Goal: Task Accomplishment & Management: Use online tool/utility

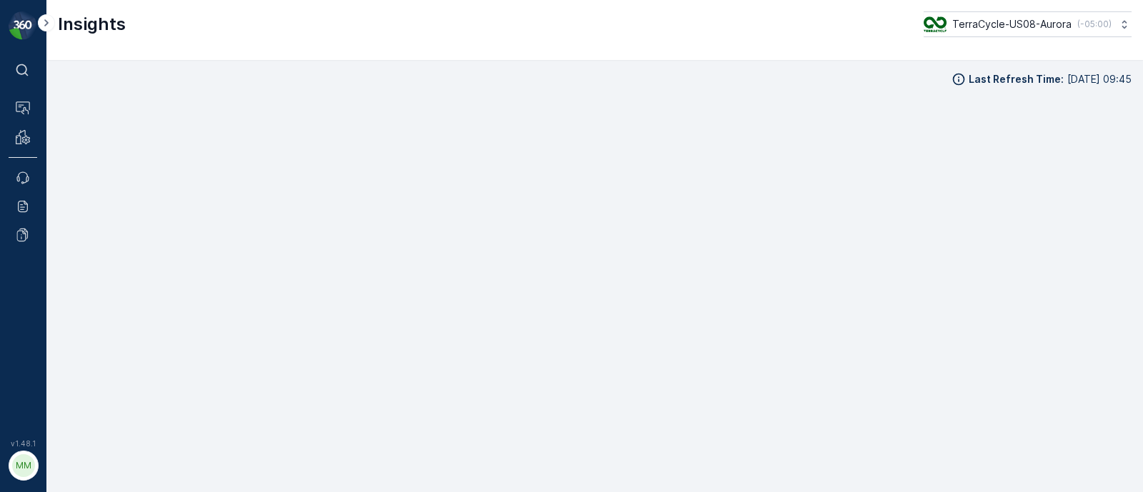
scroll to position [16, 0]
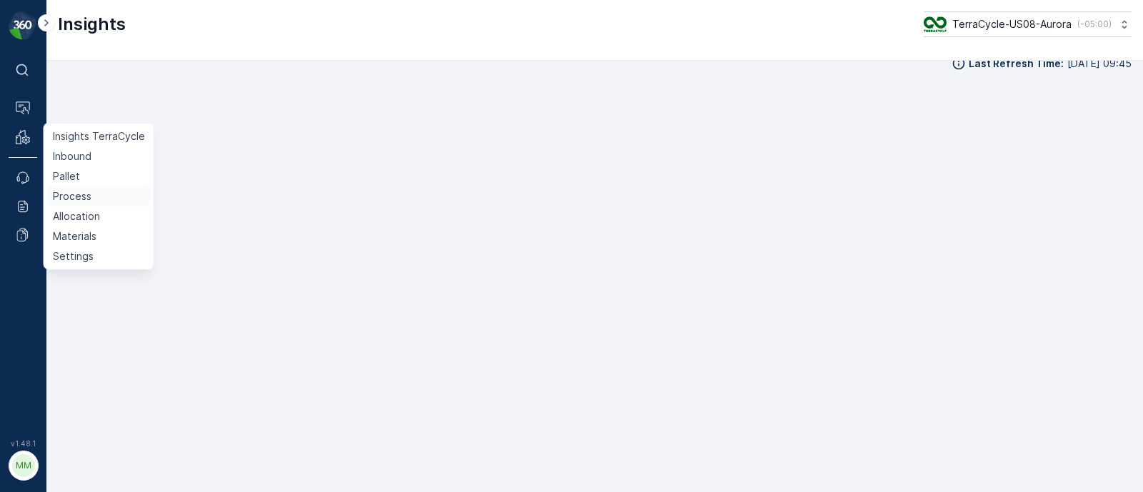
click at [76, 194] on p "Process" at bounding box center [72, 196] width 39 height 14
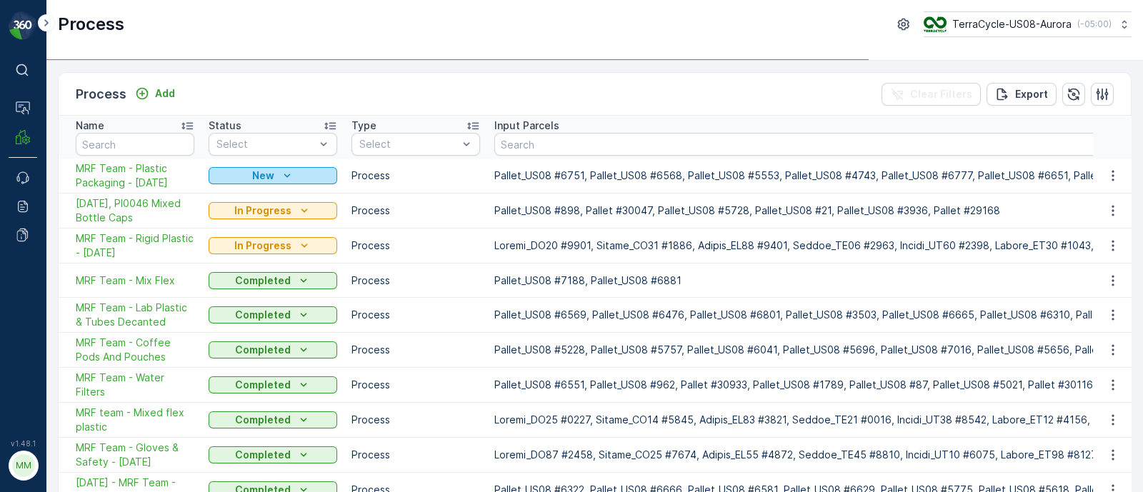
click at [227, 171] on div "New" at bounding box center [272, 176] width 117 height 14
click at [243, 167] on button "New" at bounding box center [273, 175] width 129 height 17
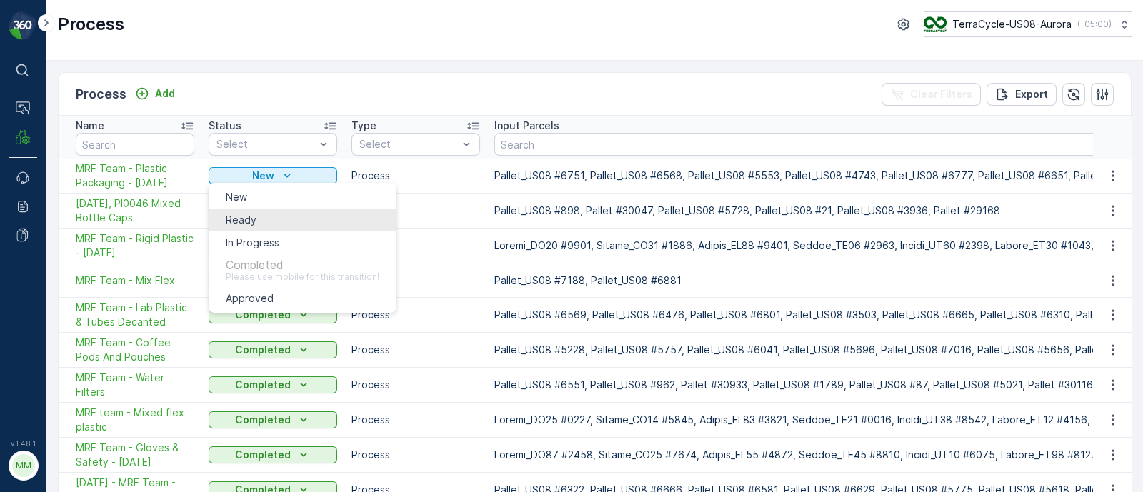
click at [256, 214] on div "Ready" at bounding box center [241, 220] width 31 height 14
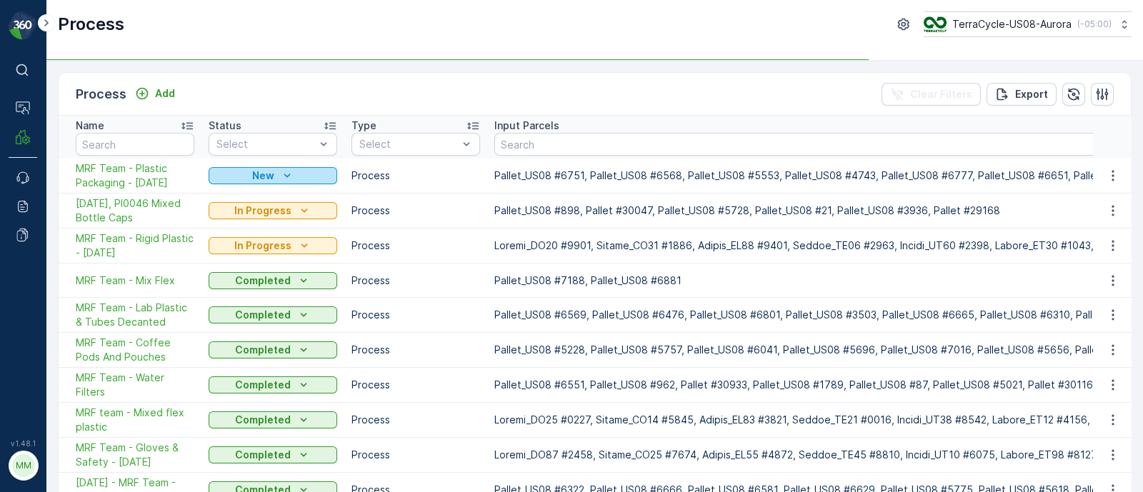
click at [268, 169] on p "New" at bounding box center [263, 176] width 22 height 14
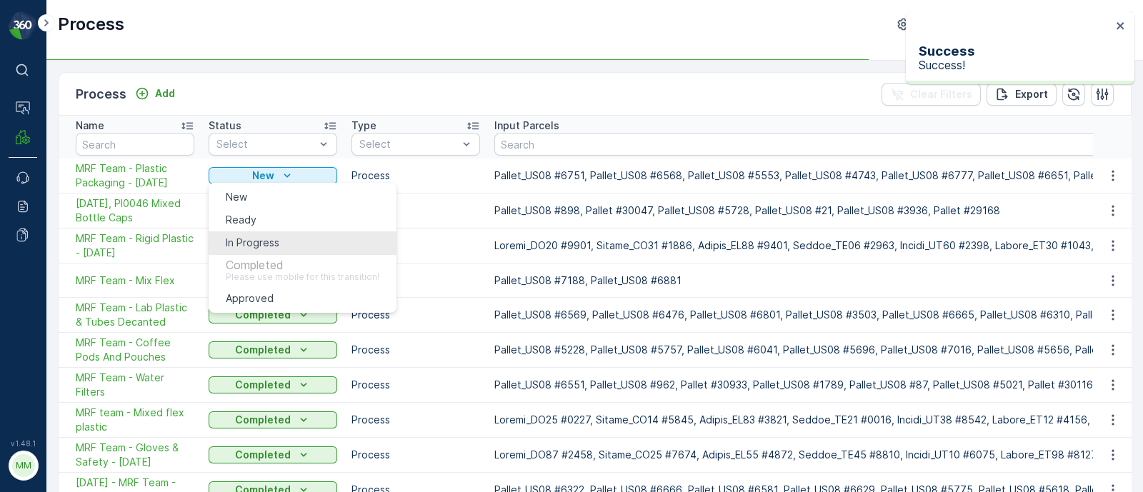
click at [266, 236] on span "In Progress" at bounding box center [253, 243] width 54 height 14
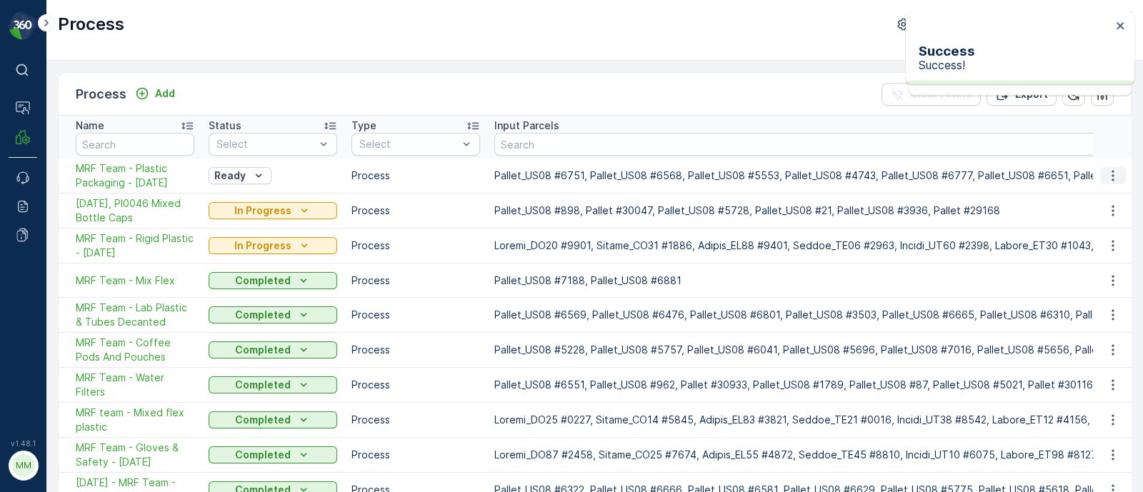
drag, startPoint x: 157, startPoint y: 183, endPoint x: 1101, endPoint y: 173, distance: 943.8
click at [1101, 173] on button "button" at bounding box center [1113, 175] width 26 height 17
click at [1095, 215] on span "Edit Process" at bounding box center [1088, 221] width 60 height 14
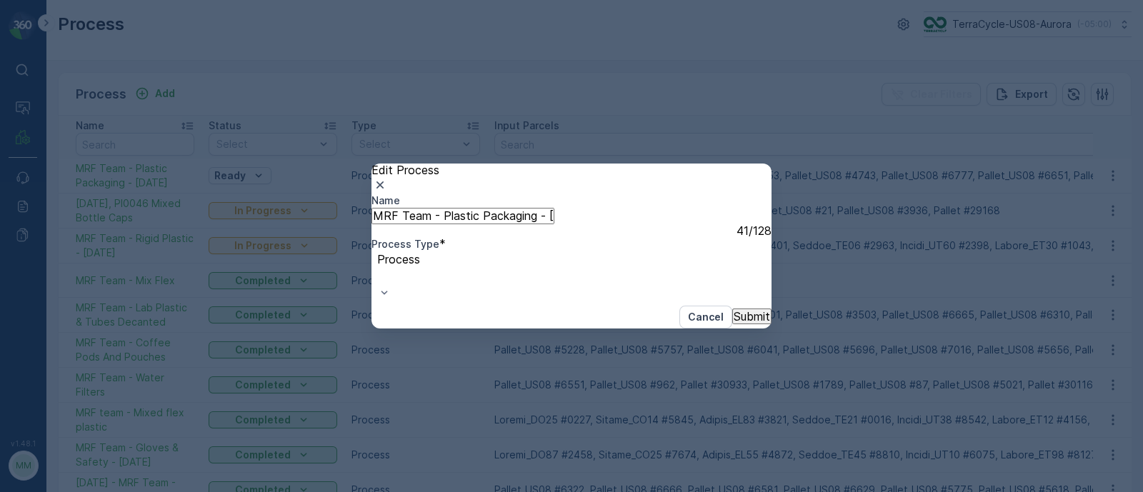
drag, startPoint x: 467, startPoint y: 242, endPoint x: 347, endPoint y: 237, distance: 120.1
click at [347, 237] on div "Edit Process Name MRF Team - Plastic Packaging - 08/20/2025 41 / 128 Process Ty…" at bounding box center [571, 246] width 1143 height 492
drag, startPoint x: 524, startPoint y: 240, endPoint x: 597, endPoint y: 245, distance: 73.8
click at [597, 245] on div "Name 08/20/25, PI0116 Plastic Packaging - 08/20/2025 This name is available 47 …" at bounding box center [572, 249] width 400 height 111
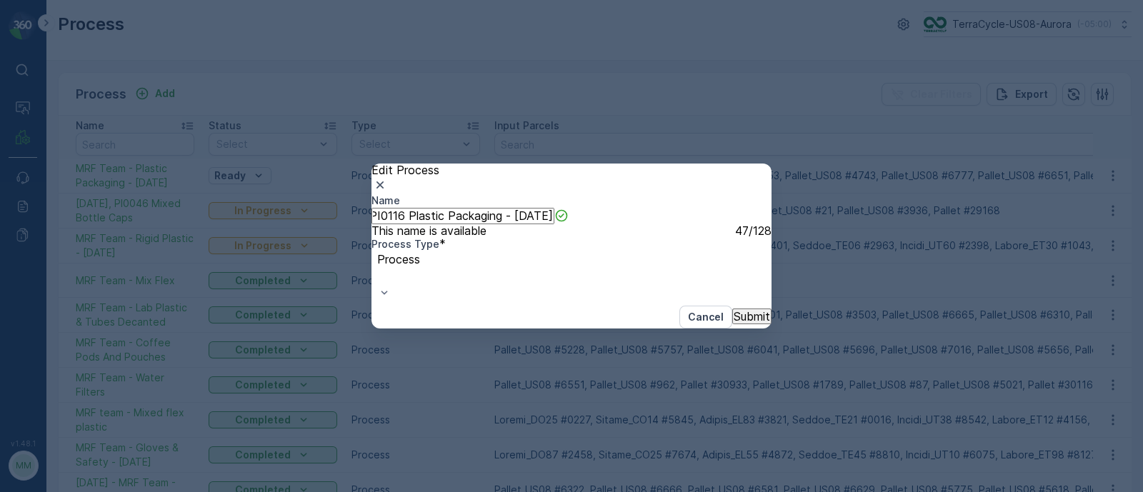
click at [483, 224] on input "08/20/25, PI0116 Plastic Packaging - 08/20/2025" at bounding box center [463, 216] width 183 height 16
drag, startPoint x: 461, startPoint y: 239, endPoint x: 597, endPoint y: 242, distance: 135.8
click at [597, 242] on div "Name 08/20/25, PI0116 Plastic Packaging - 08/20/2025 This name is available 47 …" at bounding box center [572, 249] width 400 height 111
type input "08/20/25, PI0116 Plastic Packaging"
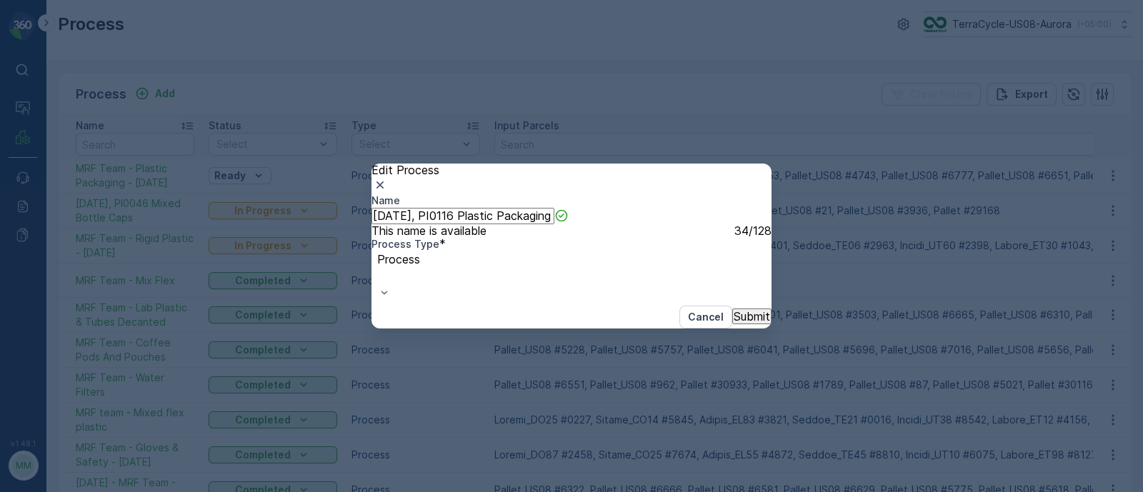
click at [732, 324] on button "Submit" at bounding box center [751, 317] width 39 height 16
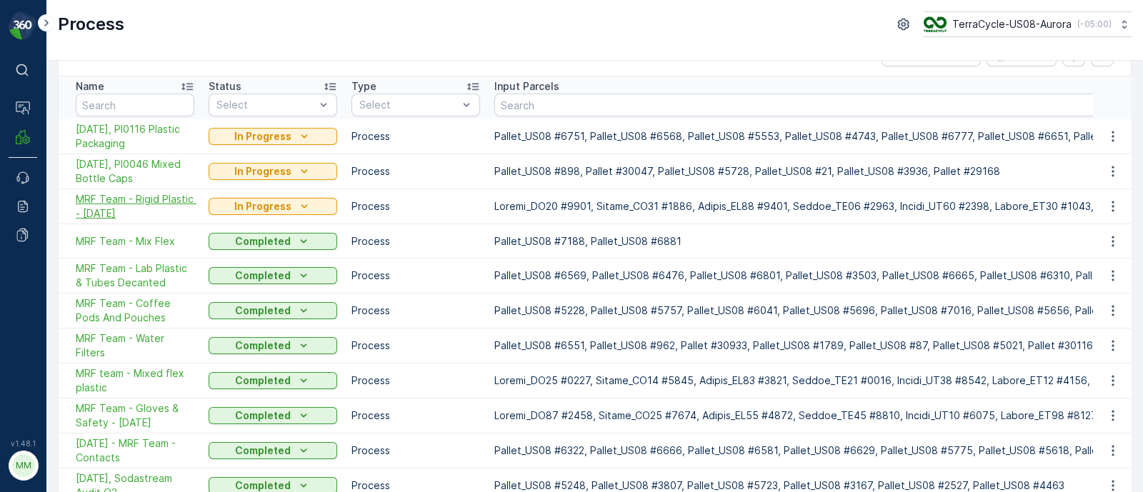
scroll to position [0, 0]
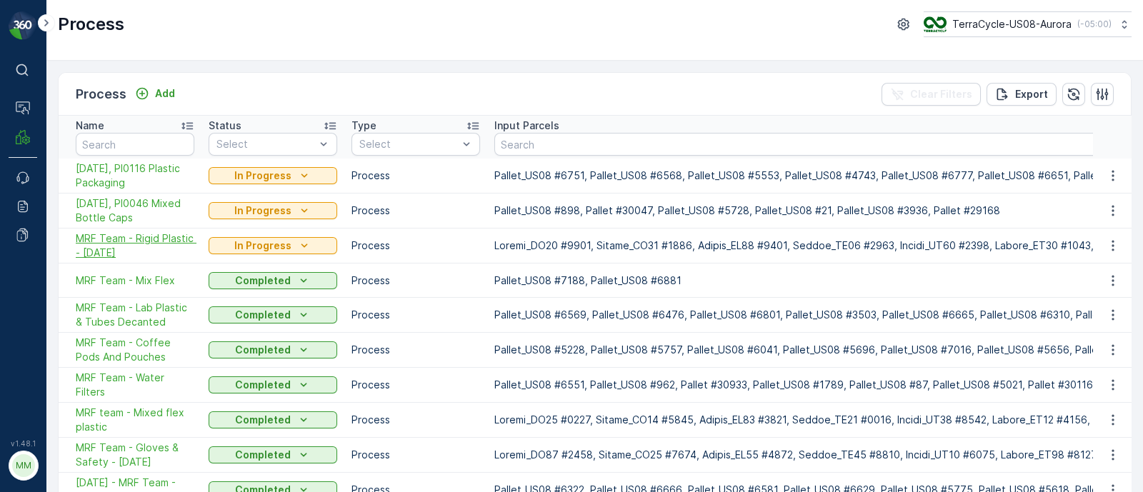
click at [111, 239] on span "MRF Team - Rigid Plastic - 8/13/25" at bounding box center [135, 245] width 119 height 29
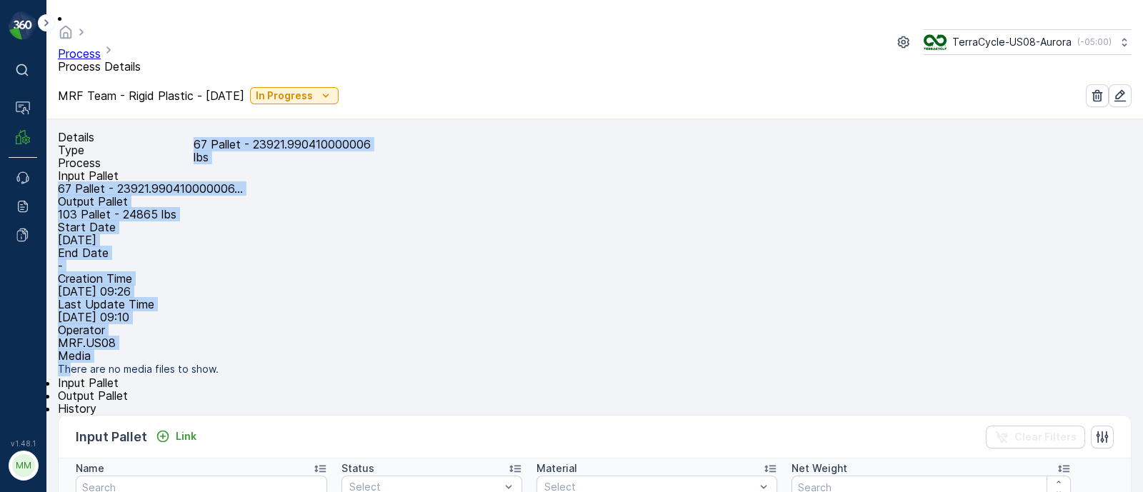
drag, startPoint x: 218, startPoint y: 169, endPoint x: 447, endPoint y: 169, distance: 229.3
click at [447, 169] on div "Details Type Process Input Pallet 67 Pallet - 23921.990410000006... 67 Pallet -…" at bounding box center [595, 254] width 1074 height 246
click at [422, 362] on div "There are no media files to show." at bounding box center [595, 369] width 1074 height 14
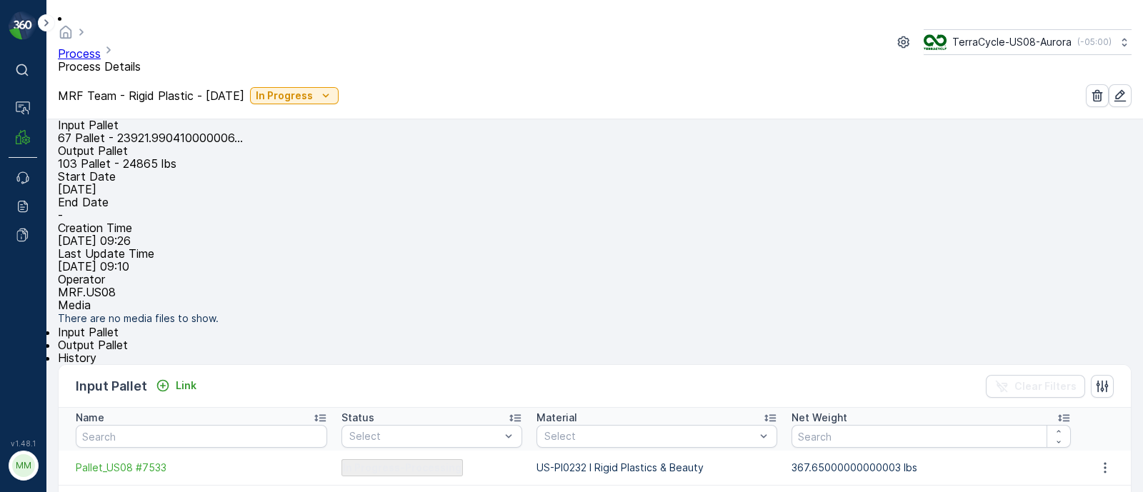
scroll to position [89, 0]
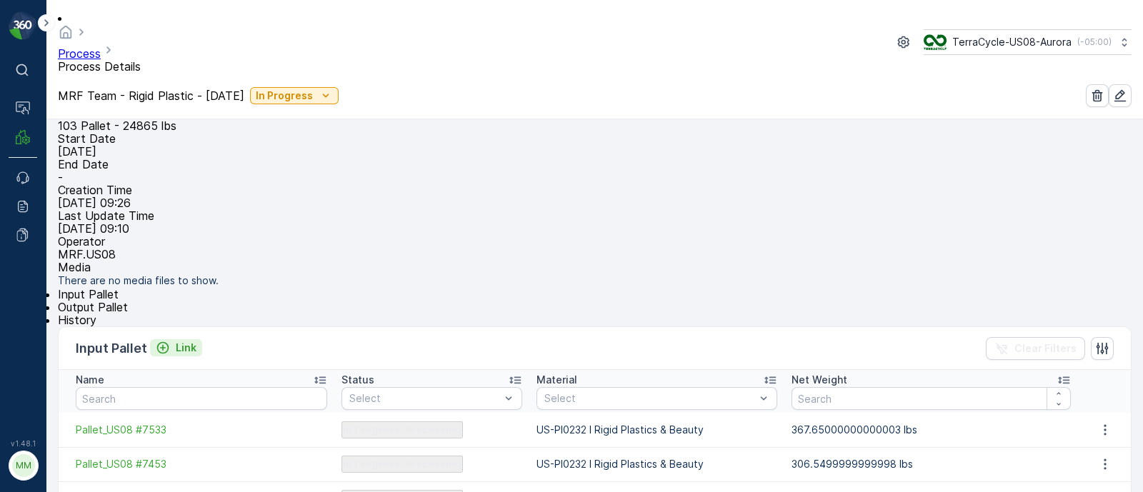
click at [184, 354] on p "Link" at bounding box center [186, 348] width 21 height 14
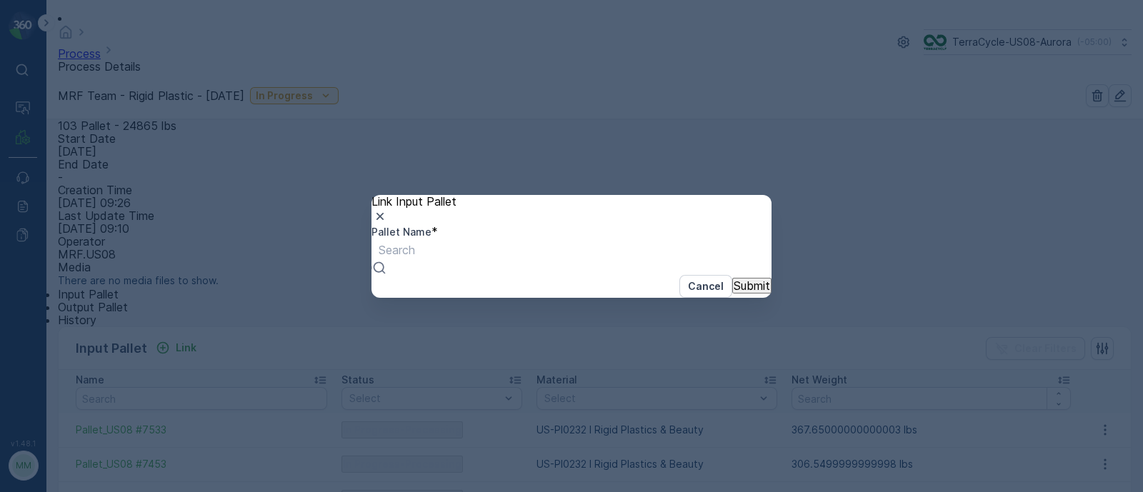
click at [415, 256] on div at bounding box center [397, 250] width 36 height 16
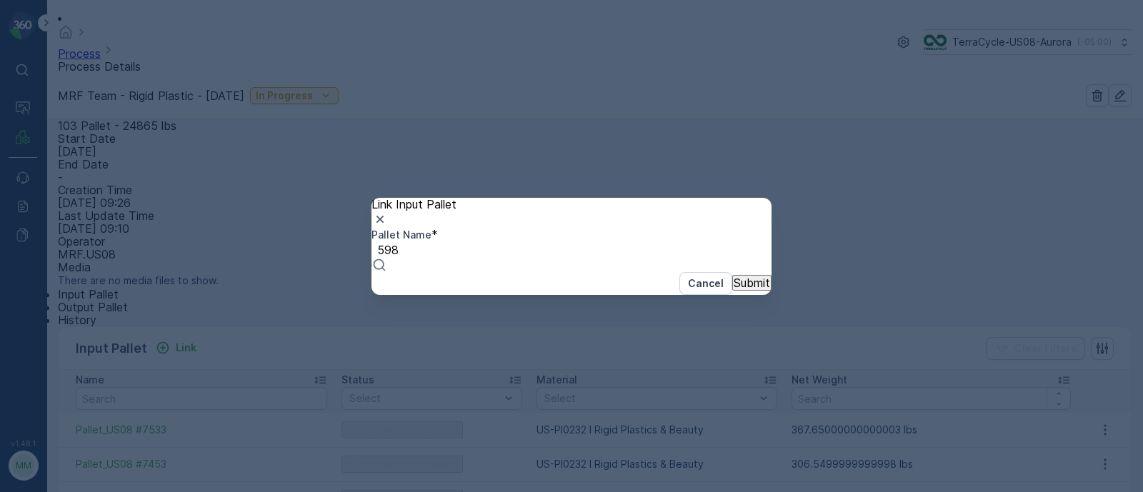
type input "5989"
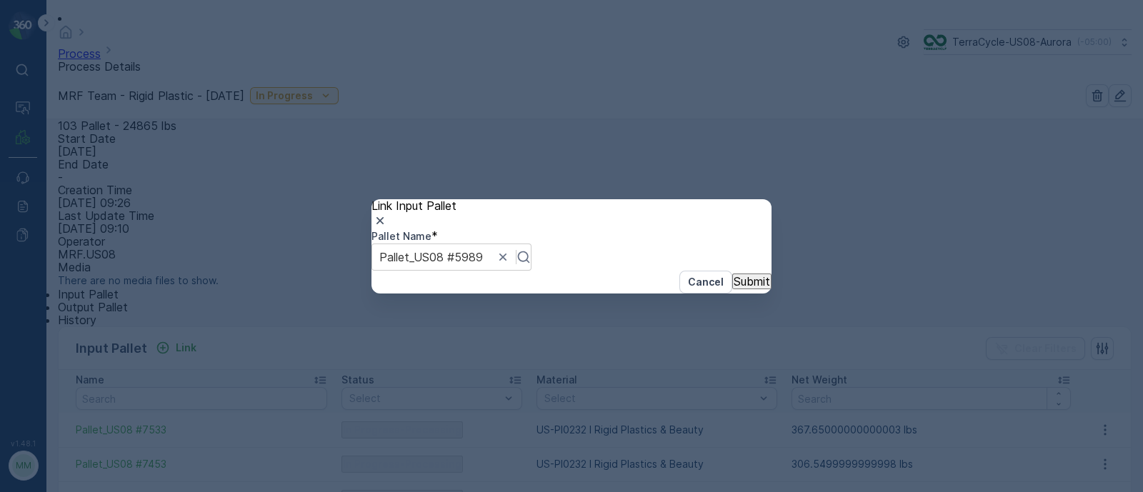
click at [735, 288] on p "Submit" at bounding box center [752, 281] width 36 height 13
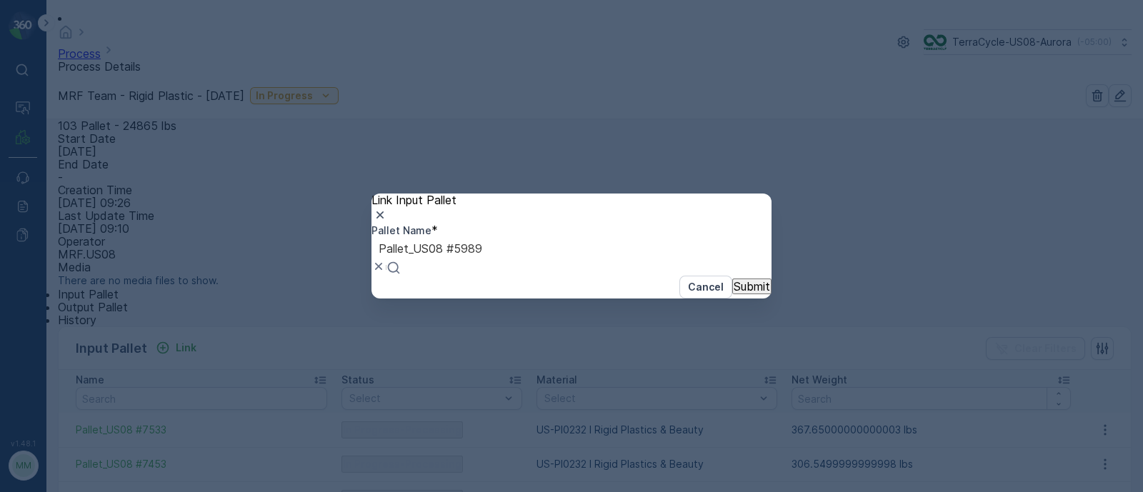
drag, startPoint x: 549, startPoint y: 245, endPoint x: 206, endPoint y: 254, distance: 343.0
click at [206, 254] on div "Link Input Pallet Pallet Name * Use Up and Down to choose options, press Enter …" at bounding box center [571, 246] width 1143 height 492
drag, startPoint x: 527, startPoint y: 251, endPoint x: 364, endPoint y: 242, distance: 162.4
click at [364, 242] on div "Link Input Pallet Pallet Name * Pallet_US08 #5989 Cancel Submit" at bounding box center [571, 246] width 1143 height 492
drag, startPoint x: 394, startPoint y: 252, endPoint x: 537, endPoint y: 258, distance: 143.0
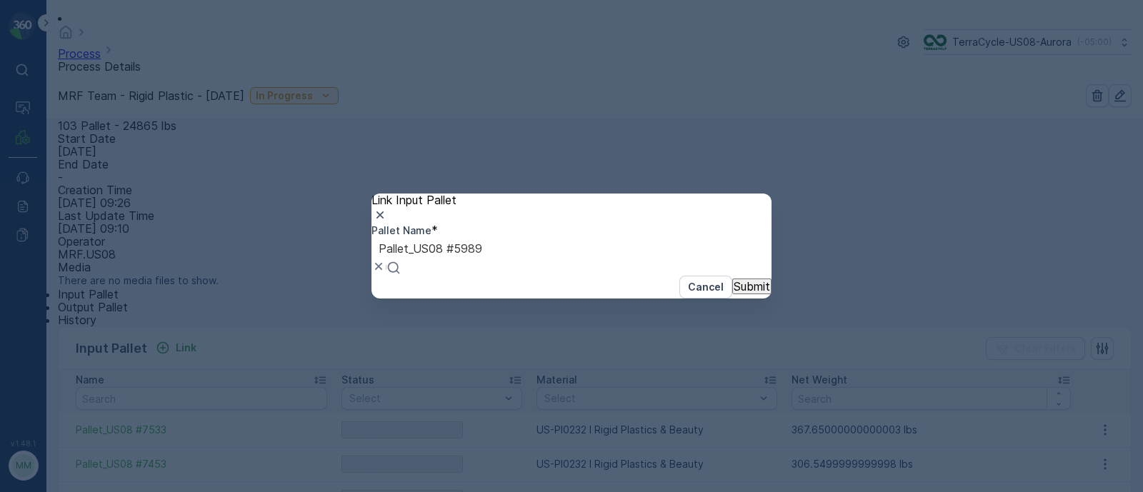
click at [489, 258] on div "Pallet_US08 #5989" at bounding box center [431, 257] width 118 height 38
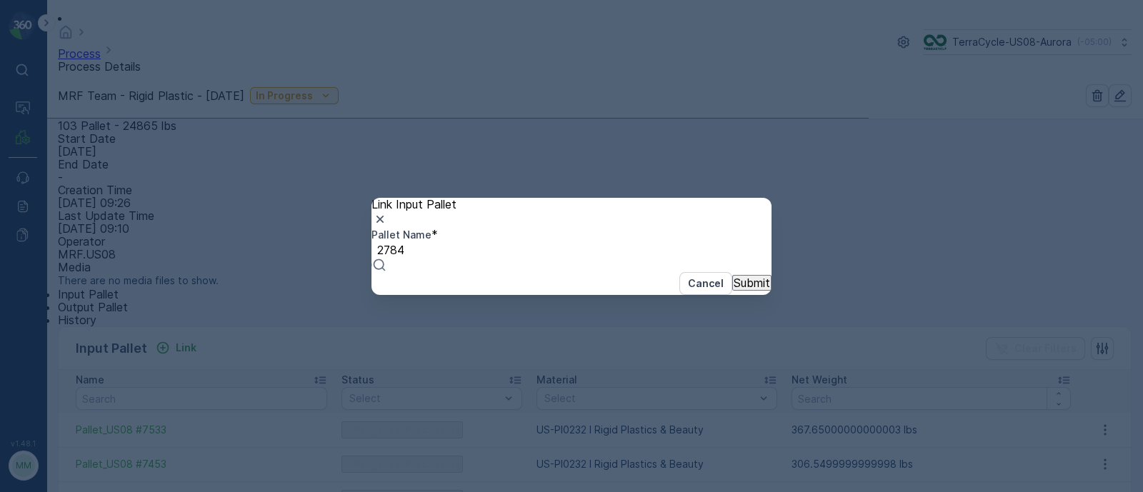
type input "27849"
click at [506, 492] on div "Pallet #27849" at bounding box center [571, 498] width 1143 height 13
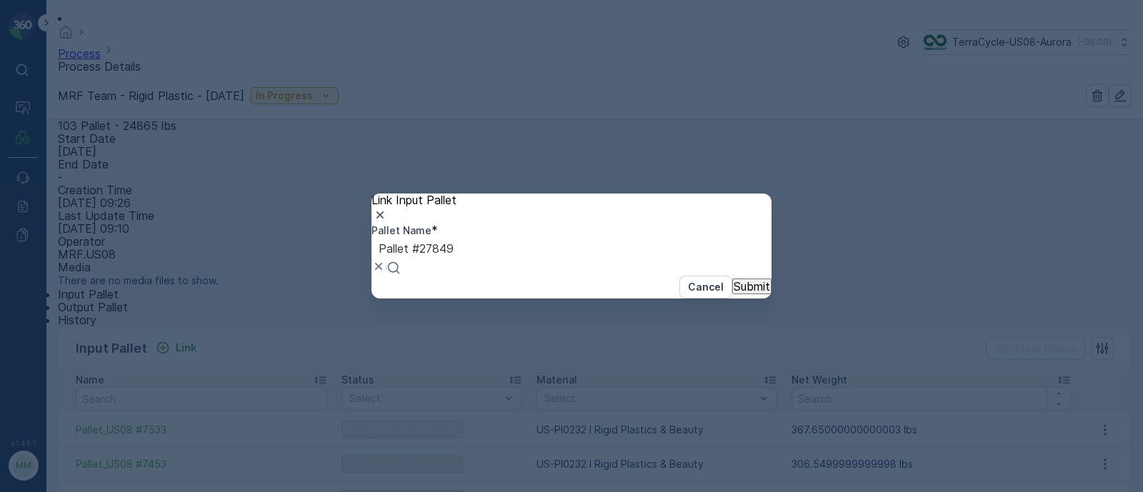
click at [734, 293] on p "Submit" at bounding box center [752, 286] width 36 height 13
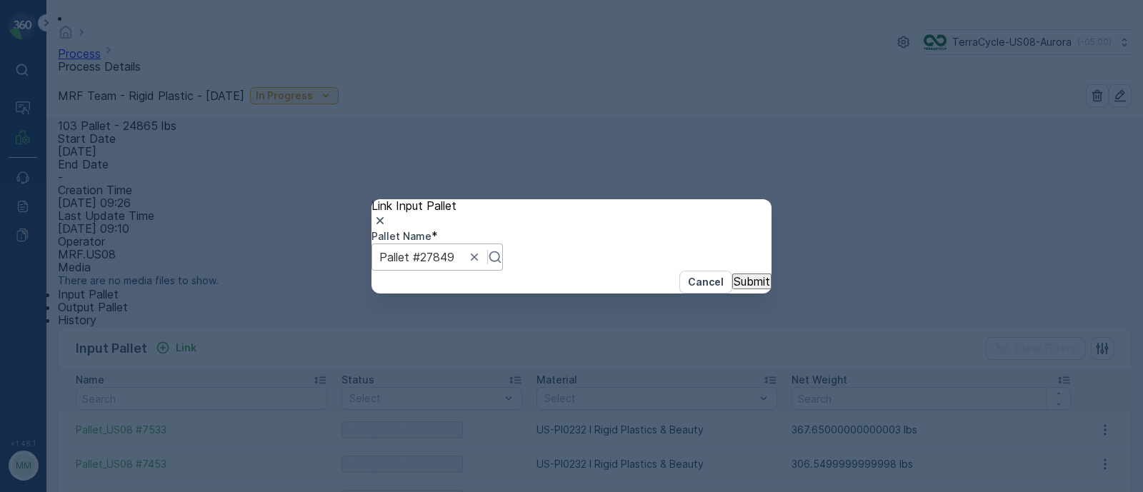
click at [454, 251] on div at bounding box center [416, 257] width 75 height 16
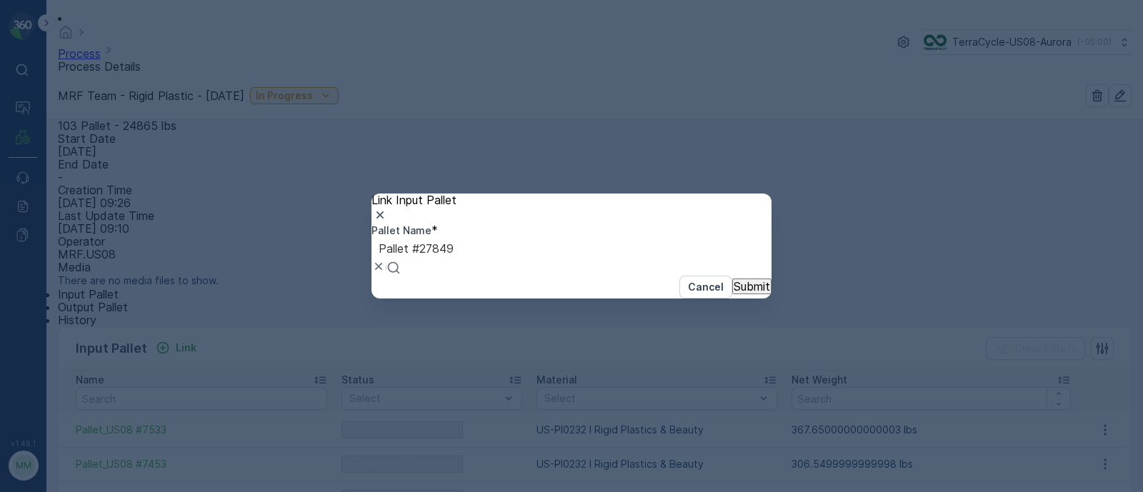
drag, startPoint x: 499, startPoint y: 251, endPoint x: 392, endPoint y: 249, distance: 107.2
click at [392, 249] on div "Pallet #27849" at bounding box center [416, 257] width 89 height 38
drag, startPoint x: 392, startPoint y: 251, endPoint x: 525, endPoint y: 243, distance: 133.2
click at [461, 243] on div "Pallet #27849" at bounding box center [416, 257] width 89 height 38
click at [461, 244] on div "Pallet #27849" at bounding box center [416, 257] width 89 height 38
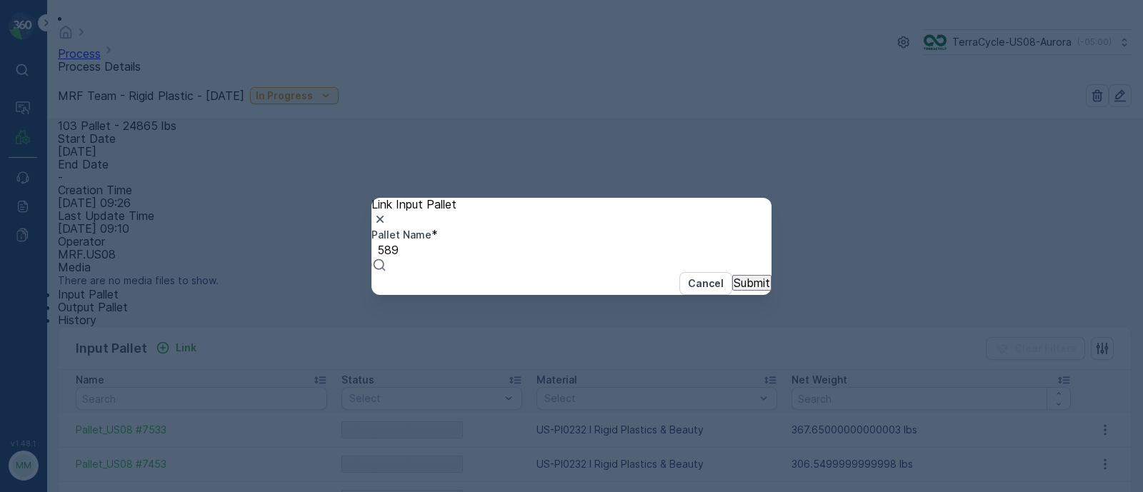
type input "5891"
click at [101, 492] on span "Pallet_US08 #5891" at bounding box center [50, 499] width 101 height 14
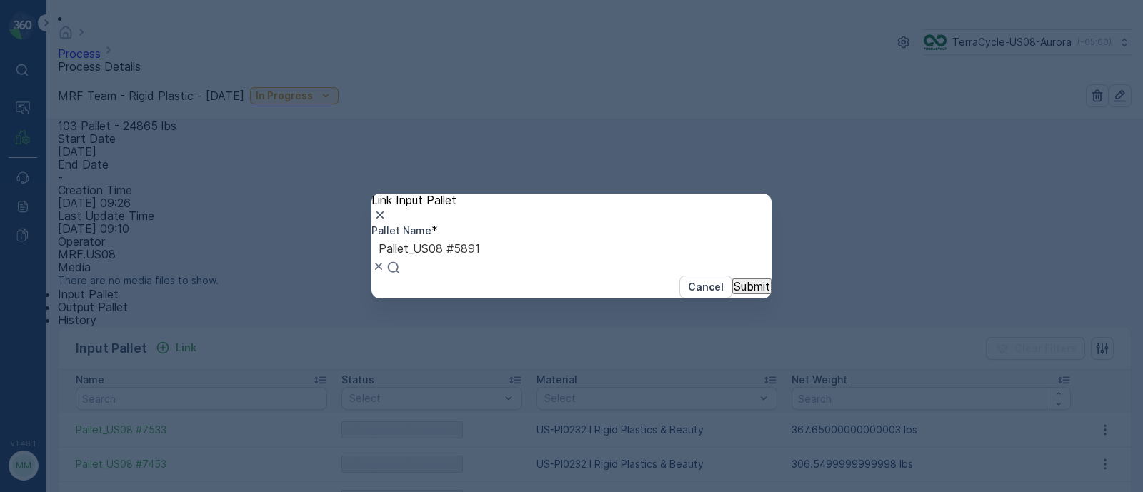
click at [732, 294] on button "Submit" at bounding box center [751, 287] width 39 height 16
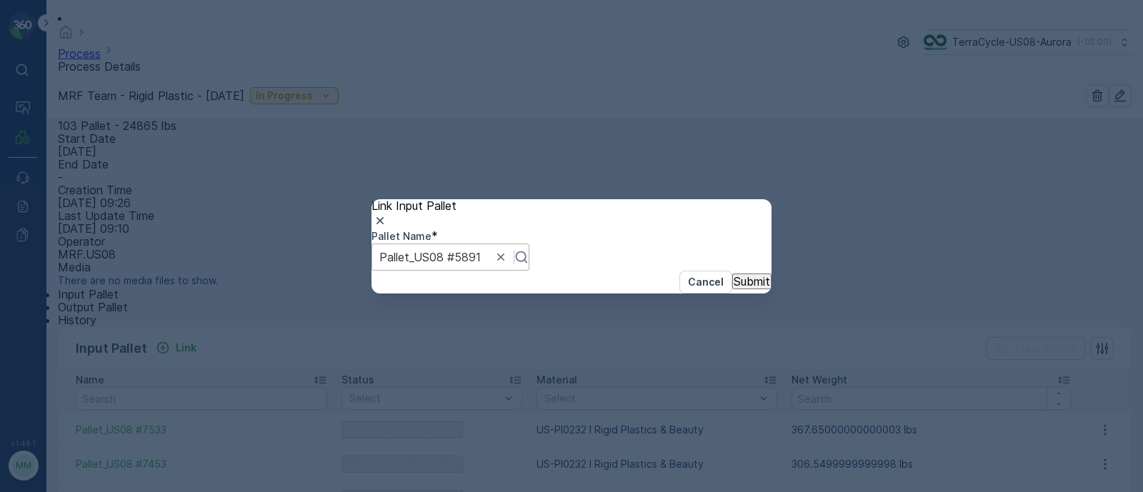
click at [397, 253] on div "Pallet_US08 #5891" at bounding box center [451, 257] width 158 height 27
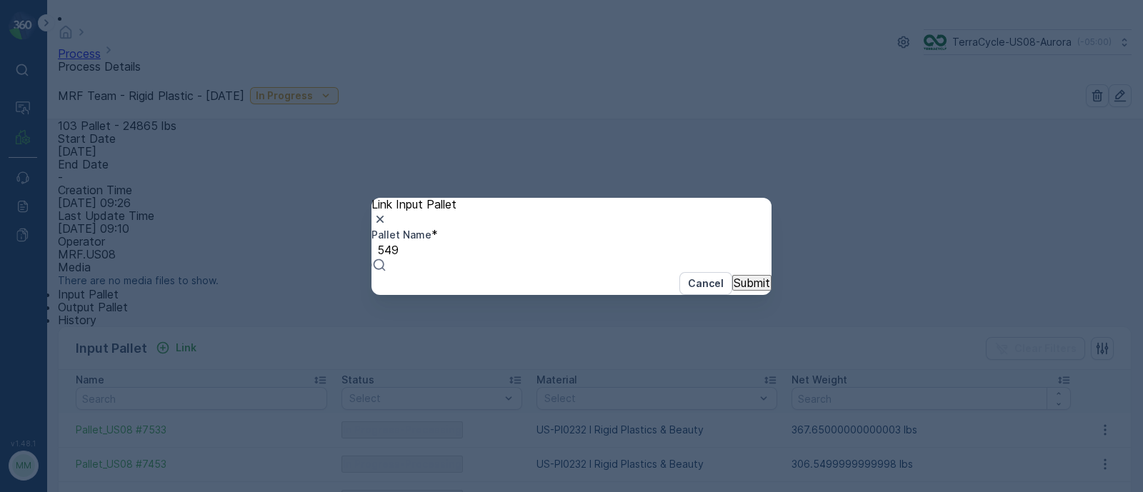
type input "5491"
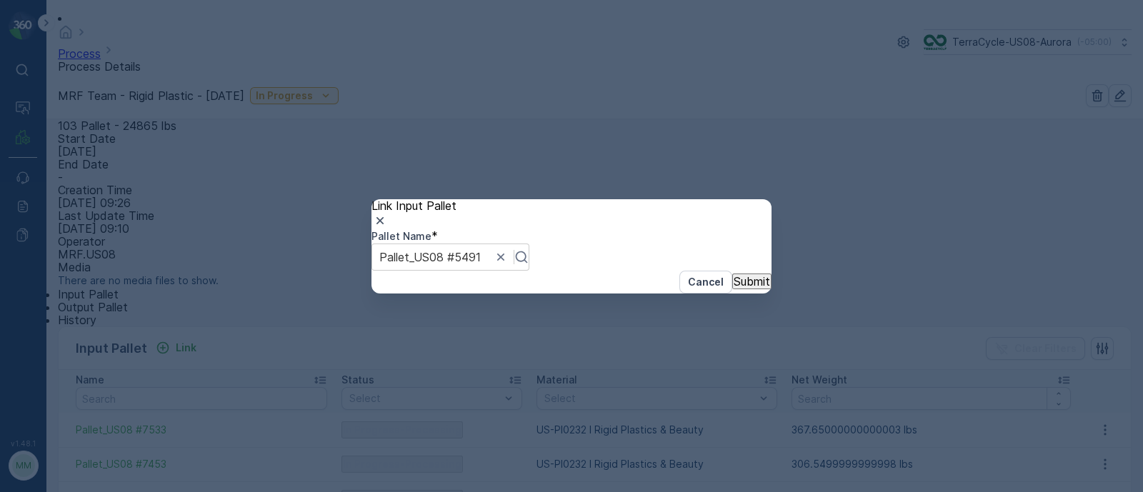
click at [734, 288] on p "Submit" at bounding box center [752, 281] width 36 height 13
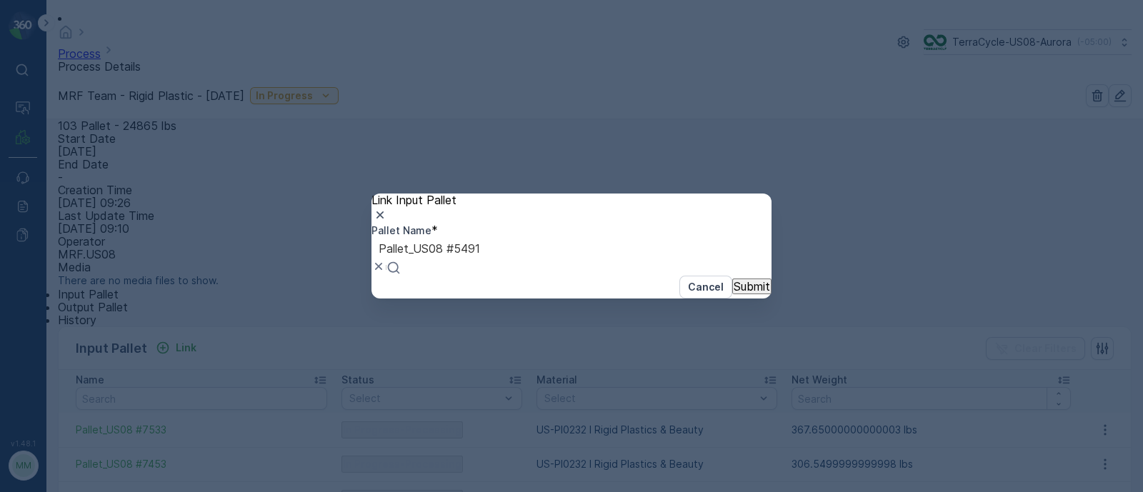
click at [480, 256] on div at bounding box center [429, 249] width 101 height 16
drag, startPoint x: 514, startPoint y: 252, endPoint x: 367, endPoint y: 246, distance: 147.3
click at [367, 246] on div "Link Input Pallet Pallet Name * Use Up and Down to choose options, press Enter …" at bounding box center [571, 246] width 1143 height 492
drag, startPoint x: 396, startPoint y: 251, endPoint x: 454, endPoint y: 241, distance: 58.9
click at [487, 251] on div "Pallet_US08 #5491" at bounding box center [430, 257] width 116 height 38
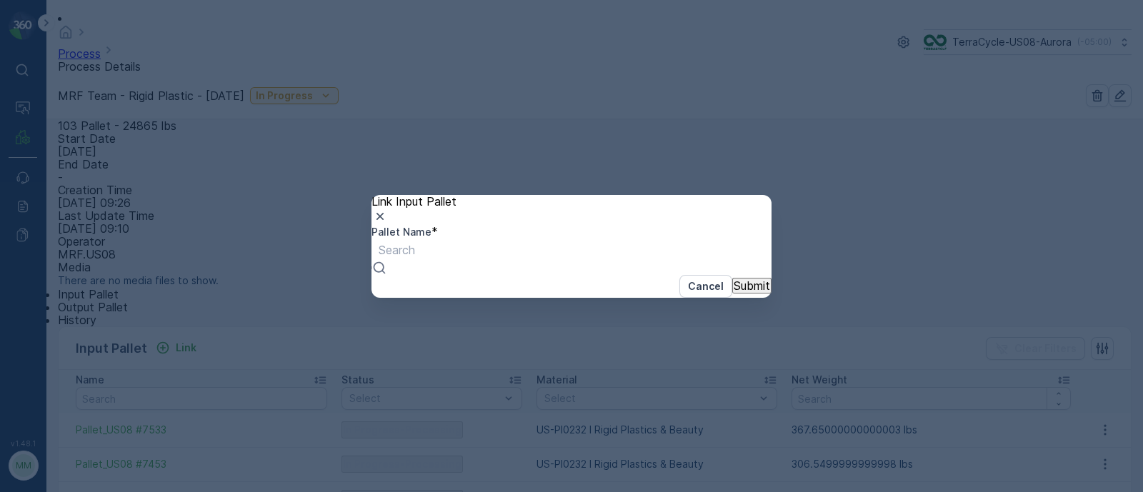
paste input "Pallet_US08 #5491"
type input "Pallet_US08 #5491"
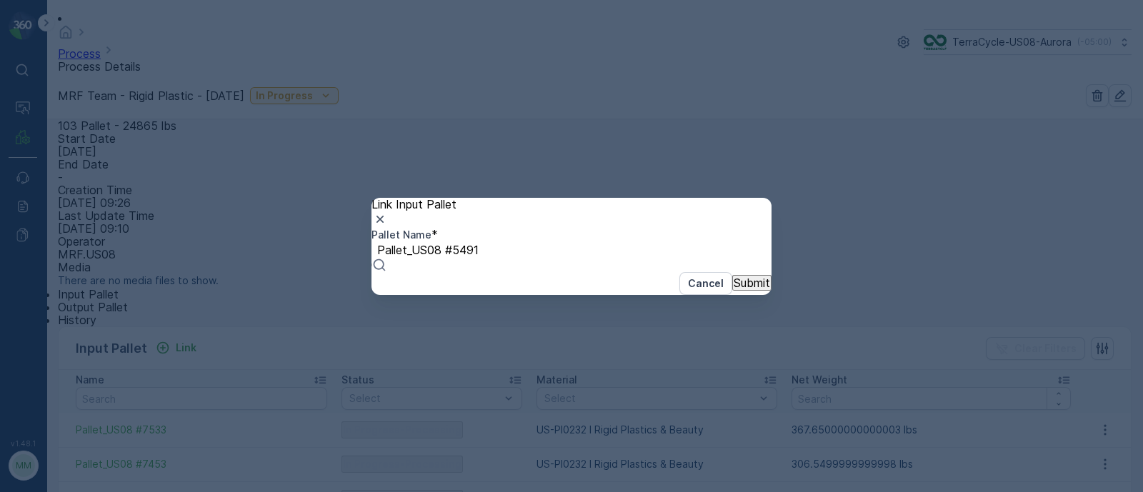
click at [101, 492] on span "Pallet_US08 #5491" at bounding box center [50, 499] width 101 height 14
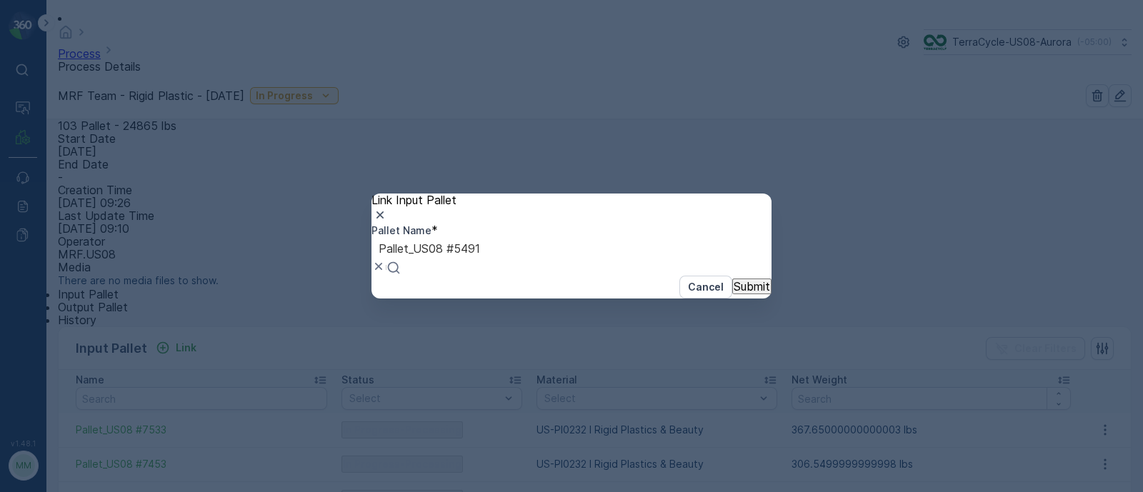
click at [732, 294] on button "Submit" at bounding box center [751, 287] width 39 height 16
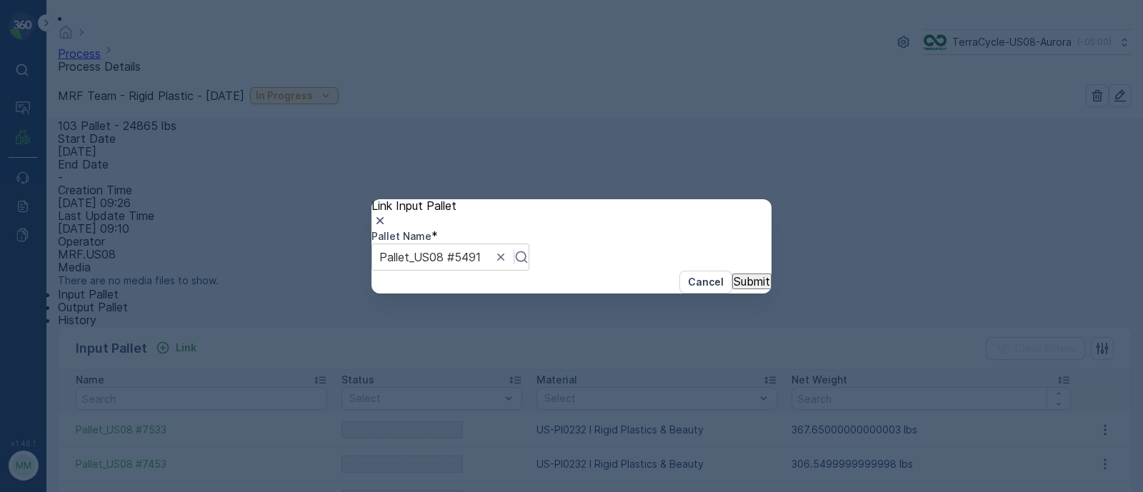
click at [732, 289] on button "Submit" at bounding box center [751, 282] width 39 height 16
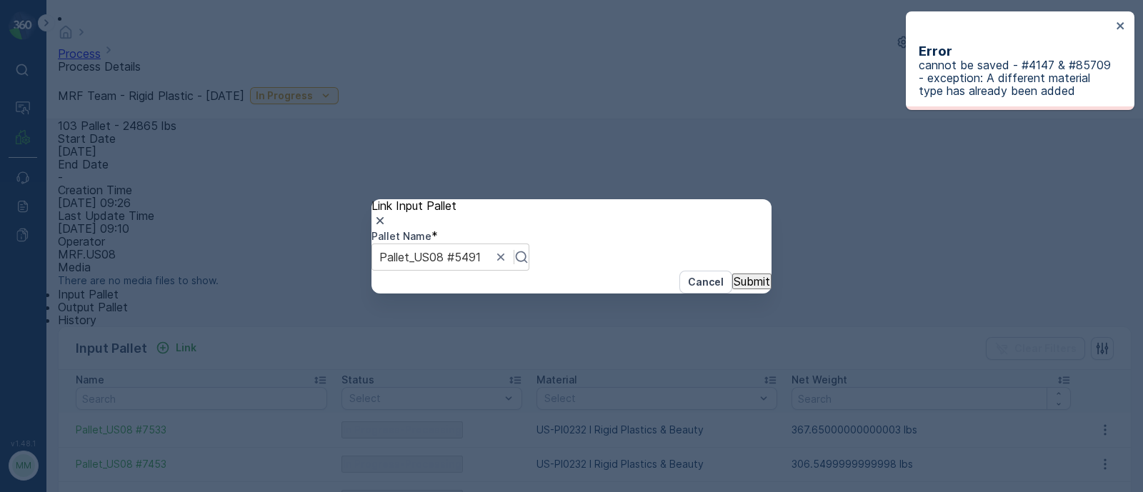
click at [914, 233] on div "Link Input Pallet Pallet Name * Pallet_US08 #5491 Cancel Submit" at bounding box center [571, 246] width 1143 height 492
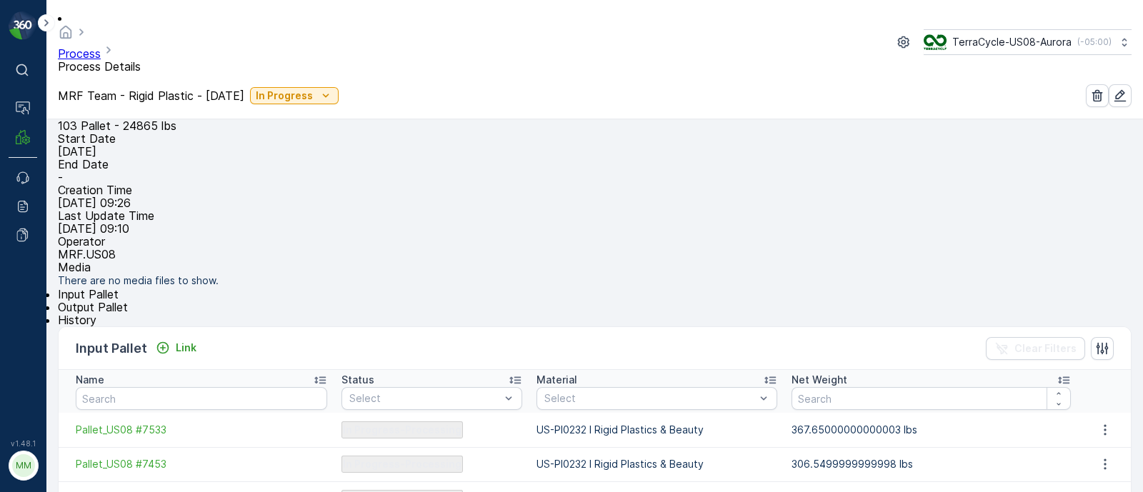
scroll to position [0, 0]
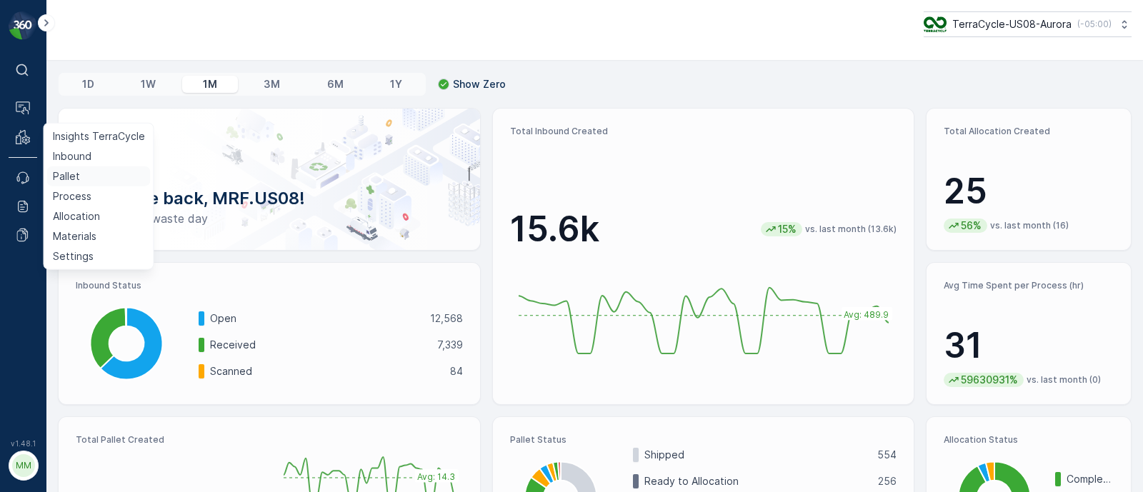
click at [84, 174] on link "Pallet" at bounding box center [99, 176] width 104 height 20
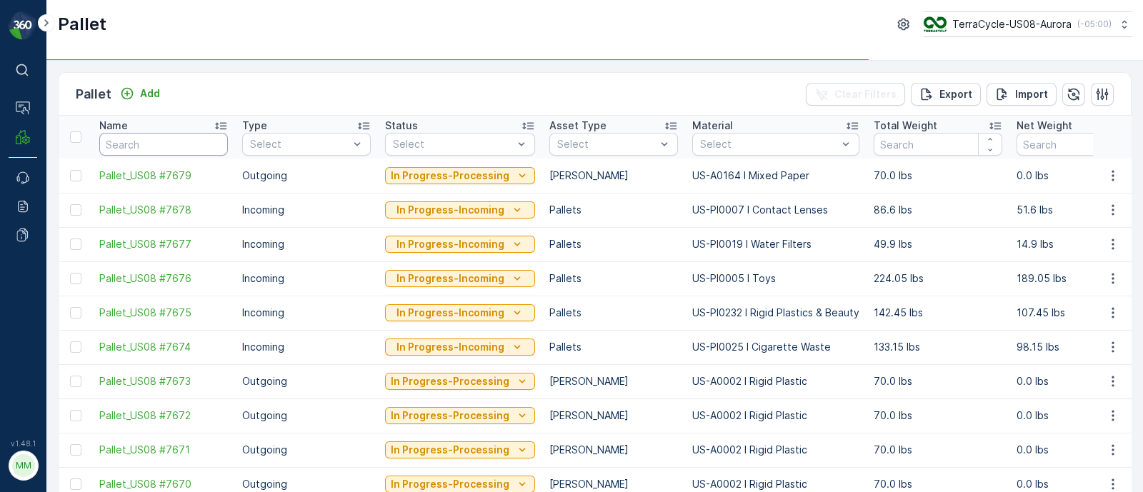
click at [164, 141] on input "text" at bounding box center [163, 144] width 129 height 23
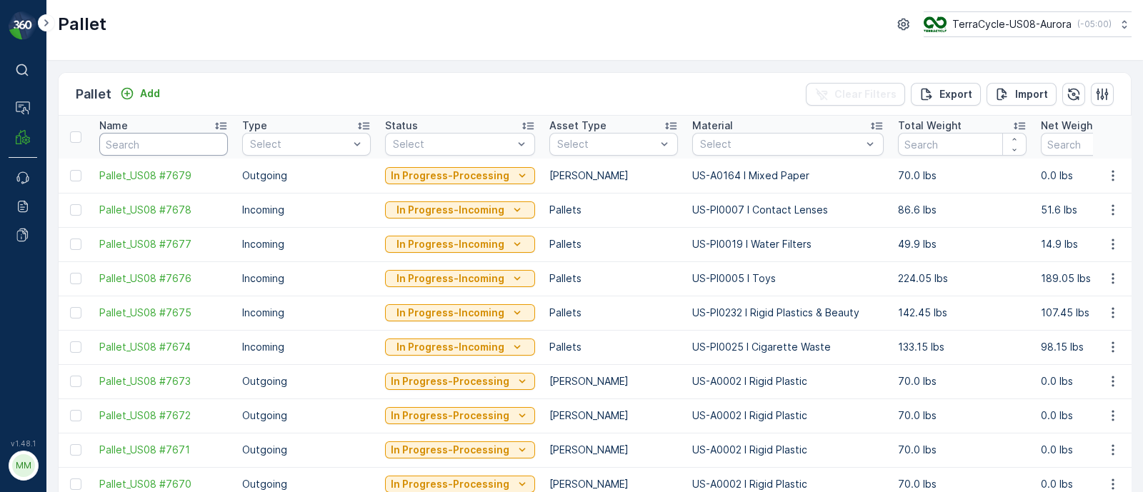
click at [163, 141] on input "text" at bounding box center [163, 144] width 129 height 23
type input "5491"
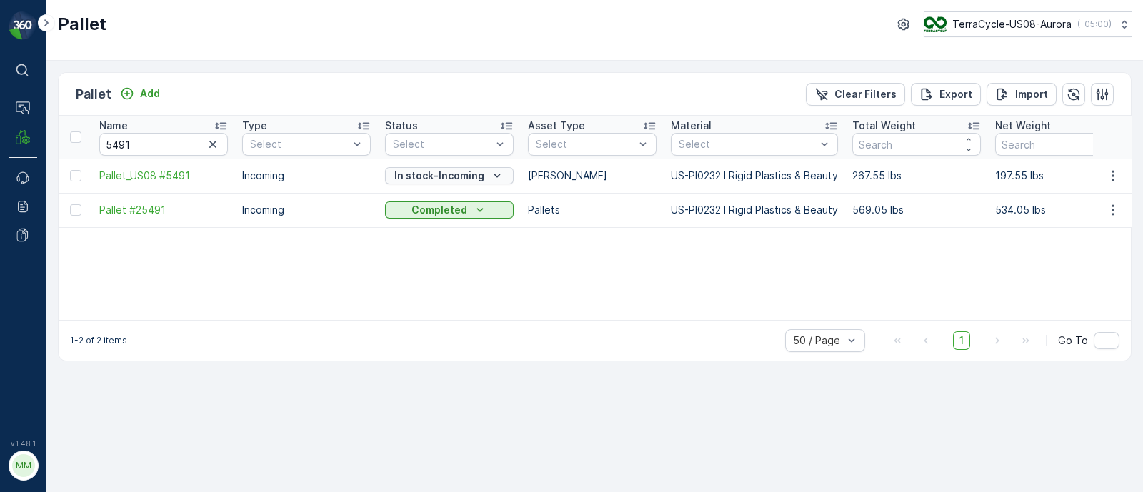
click at [465, 173] on p "In stock-Incoming" at bounding box center [439, 176] width 90 height 14
click at [346, 182] on td "Incoming" at bounding box center [306, 176] width 143 height 34
drag, startPoint x: 96, startPoint y: 183, endPoint x: 193, endPoint y: 184, distance: 97.2
click at [193, 184] on td "Pallet_US08 #5491" at bounding box center [163, 176] width 143 height 34
copy span "Pallet_US08 #5491"
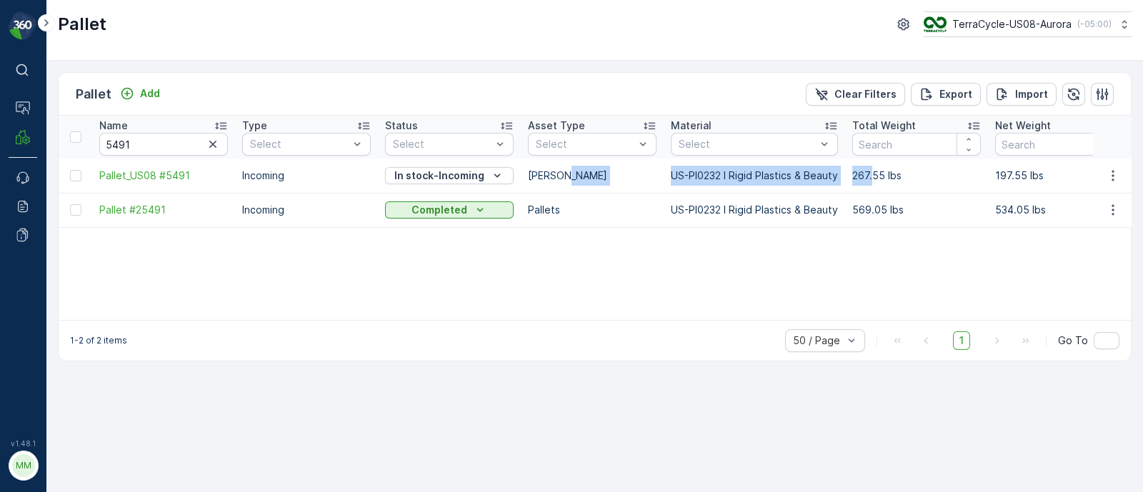
drag, startPoint x: 659, startPoint y: 174, endPoint x: 873, endPoint y: 176, distance: 213.6
click at [873, 176] on td "267.55 lbs" at bounding box center [916, 176] width 143 height 34
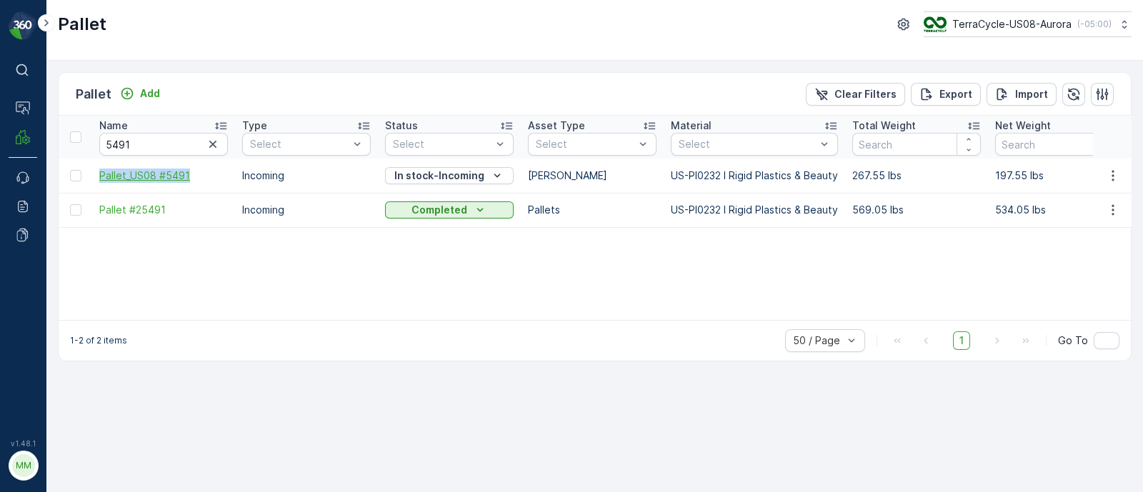
drag, startPoint x: 93, startPoint y: 172, endPoint x: 199, endPoint y: 173, distance: 106.5
click at [199, 173] on td "Pallet_US08 #5491" at bounding box center [163, 176] width 143 height 34
copy span "Pallet_US08 #5491"
